Goal: Transaction & Acquisition: Purchase product/service

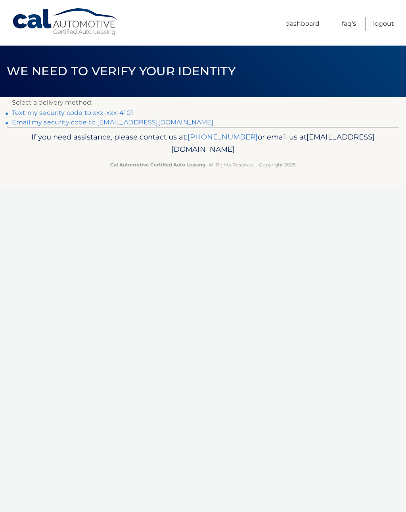
click at [111, 111] on link "Text my security code to xxx-xxx-4101" at bounding box center [72, 113] width 121 height 8
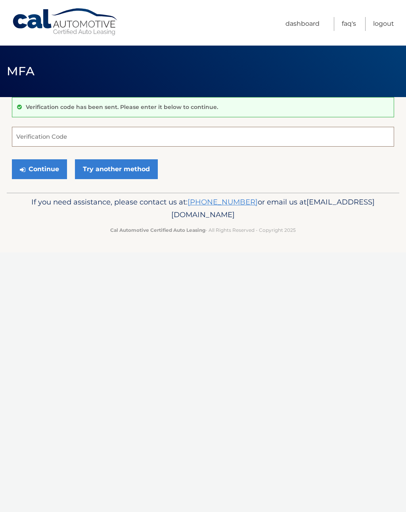
click at [89, 133] on input "Verification Code" at bounding box center [203, 137] width 382 height 20
click at [90, 134] on input "Verification Code" at bounding box center [203, 137] width 382 height 20
click at [158, 136] on input "Verification Code" at bounding box center [203, 137] width 382 height 20
type input "747297"
click at [48, 168] on button "Continue" at bounding box center [39, 169] width 55 height 20
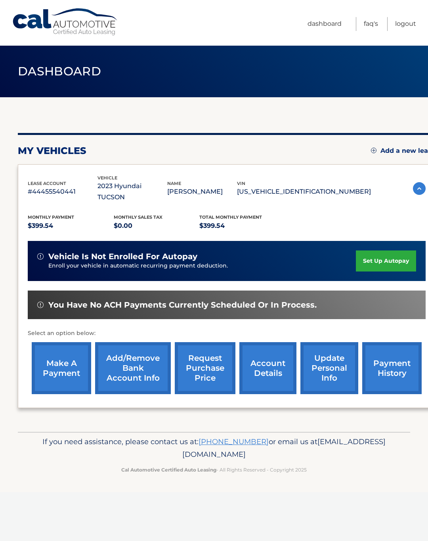
click at [64, 358] on link "make a payment" at bounding box center [61, 368] width 59 height 52
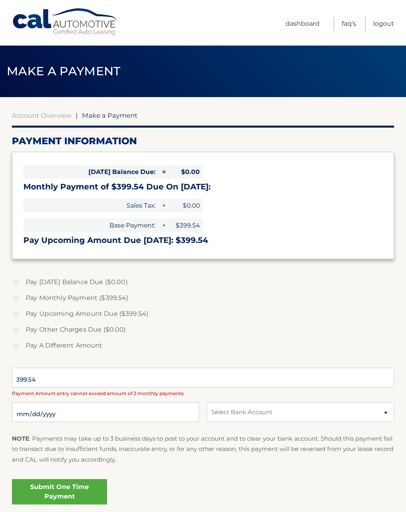
select select "MWFkMGY2MDQtZTNmOC00NWIwLWE0ODktNTg0NTg2OTlmYTdi"
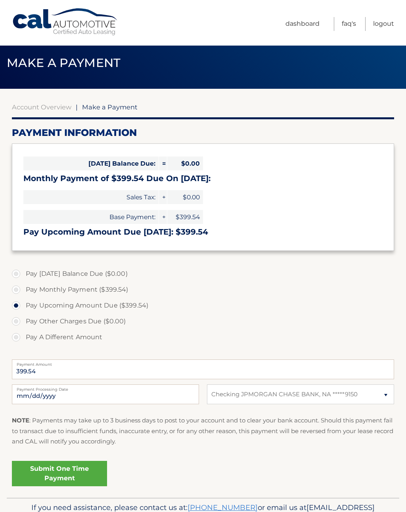
scroll to position [40, 0]
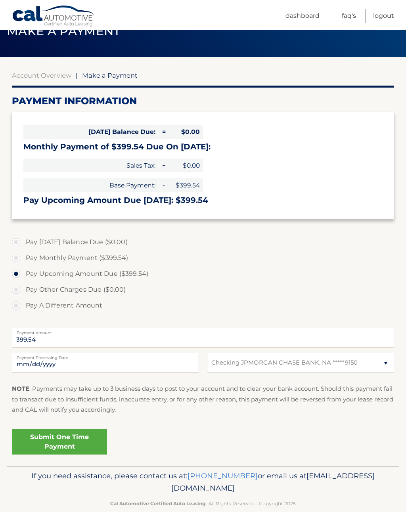
click at [83, 439] on link "Submit One Time Payment" at bounding box center [59, 442] width 95 height 25
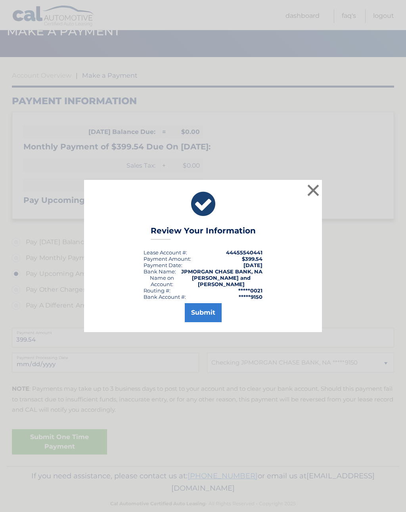
click at [206, 322] on button "Submit" at bounding box center [203, 312] width 37 height 19
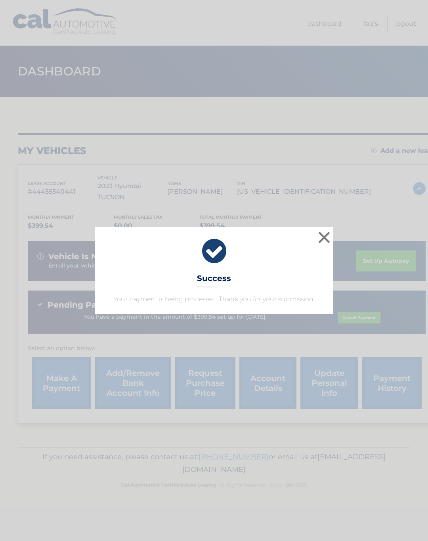
click at [326, 240] on button "×" at bounding box center [324, 237] width 16 height 16
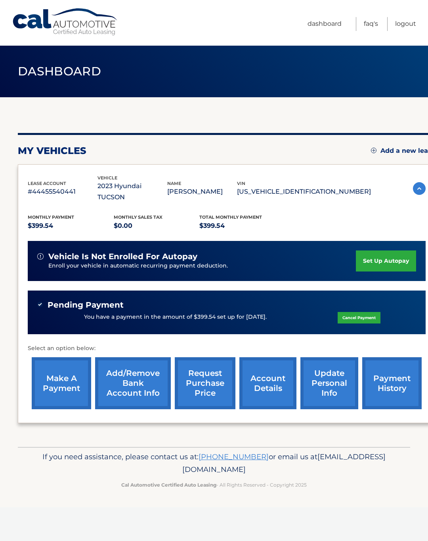
click at [412, 25] on link "Logout" at bounding box center [405, 24] width 21 height 14
